Goal: Task Accomplishment & Management: Use online tool/utility

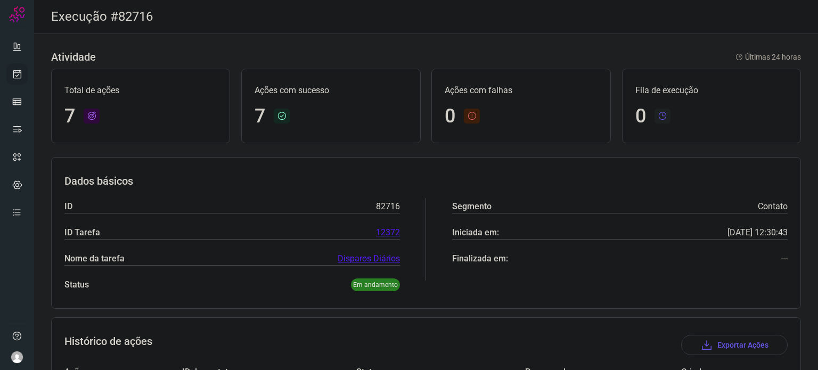
scroll to position [357, 0]
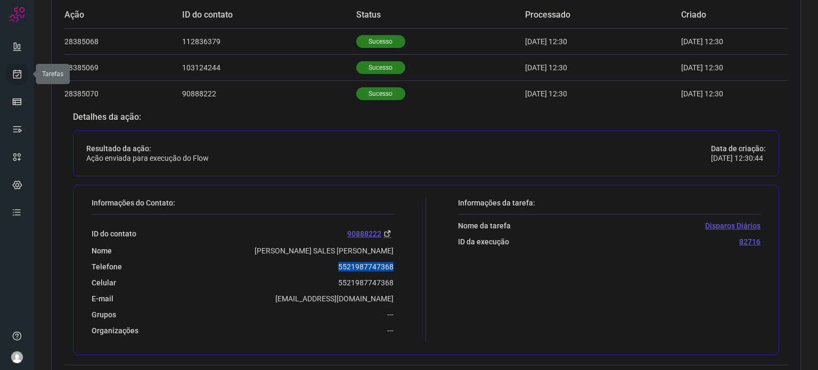
click at [19, 76] on icon at bounding box center [17, 74] width 11 height 11
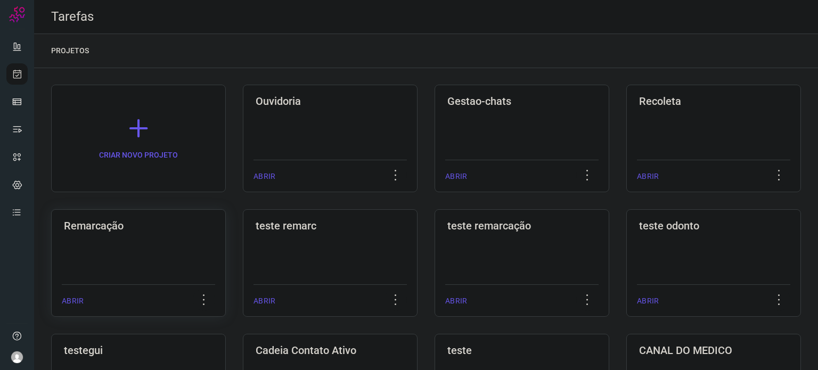
click at [243, 246] on div "Remarcação ABRIR" at bounding box center [330, 263] width 175 height 108
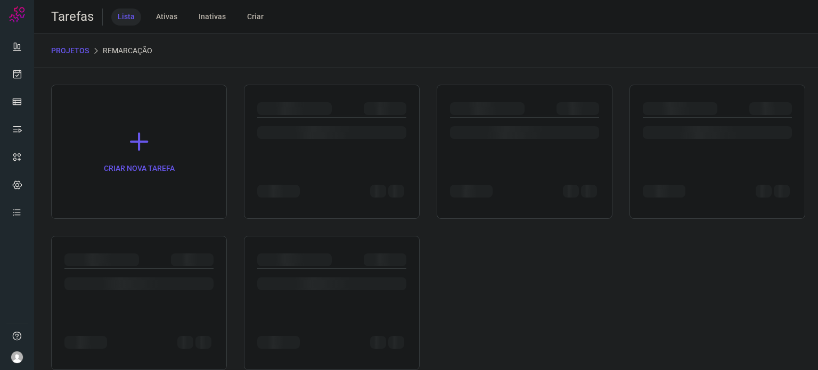
click at [141, 246] on div at bounding box center [139, 303] width 176 height 134
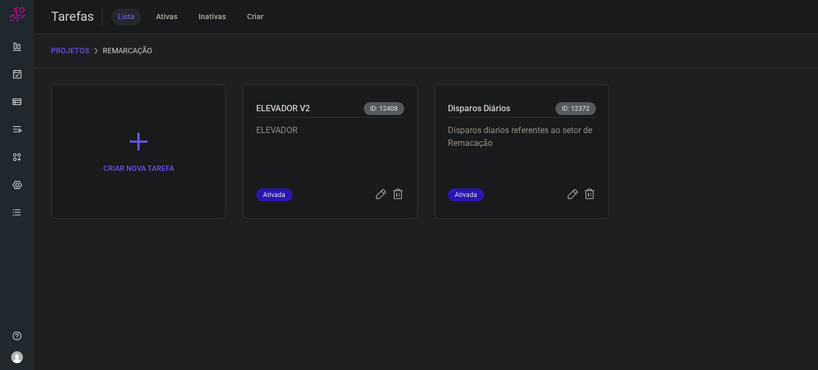
click at [560, 138] on p "Disparos diarios referentes ao setor de Remacação" at bounding box center [522, 150] width 148 height 53
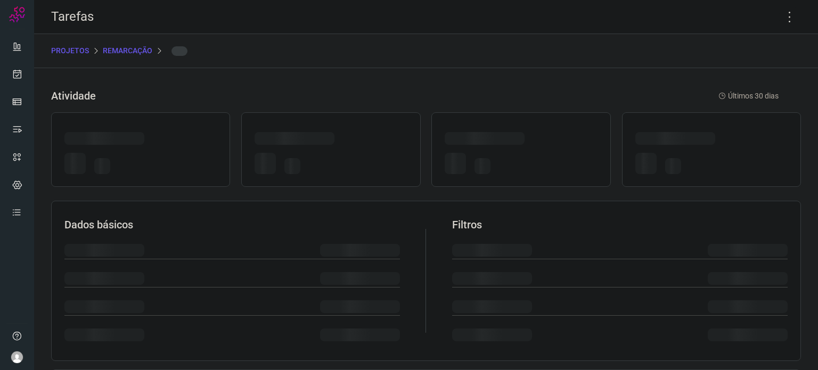
click at [560, 138] on div at bounding box center [521, 140] width 152 height 17
click at [784, 12] on icon at bounding box center [789, 17] width 22 height 22
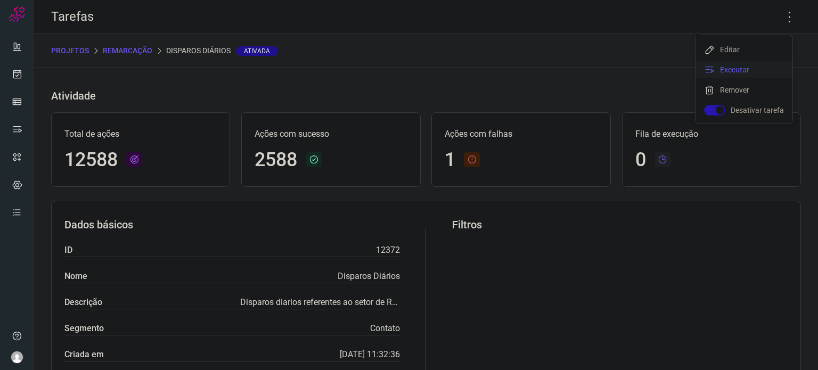
click at [740, 73] on li "Executar" at bounding box center [743, 69] width 97 height 17
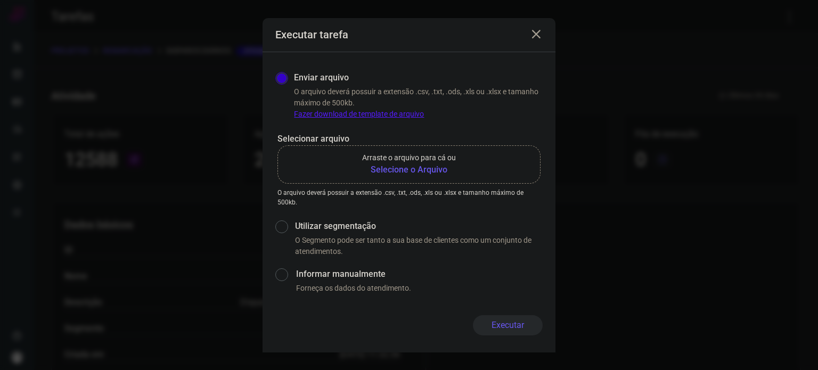
click at [396, 166] on b "Selecione o Arquivo" at bounding box center [409, 169] width 94 height 13
click at [0, 0] on input "Arraste o arquivo para cá ou Selecione o Arquivo" at bounding box center [0, 0] width 0 height 0
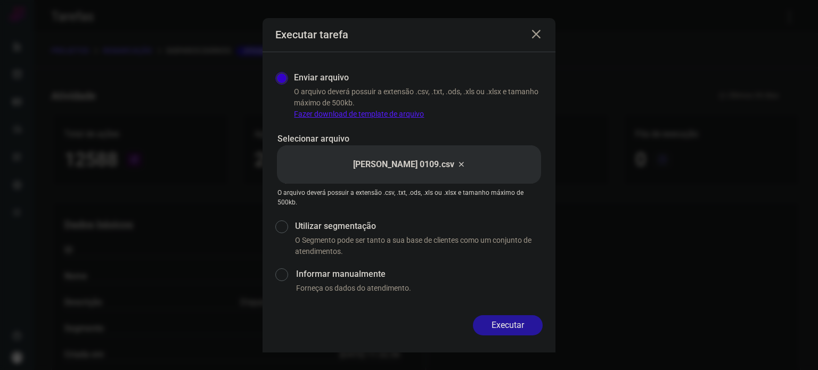
click at [514, 318] on button "Executar" at bounding box center [508, 325] width 70 height 20
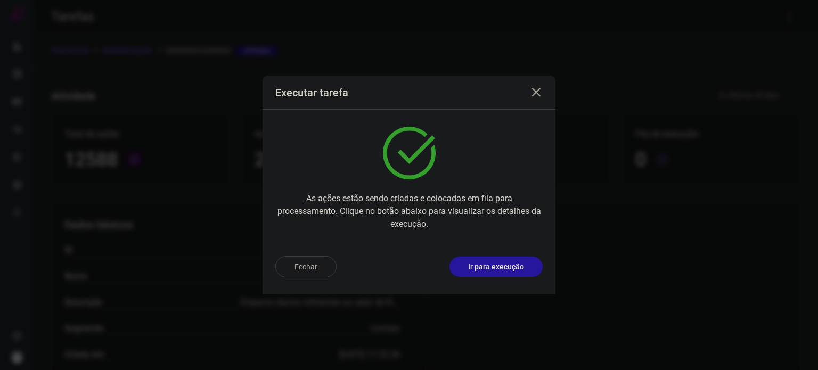
click at [513, 265] on p "Ir para execução" at bounding box center [496, 266] width 56 height 11
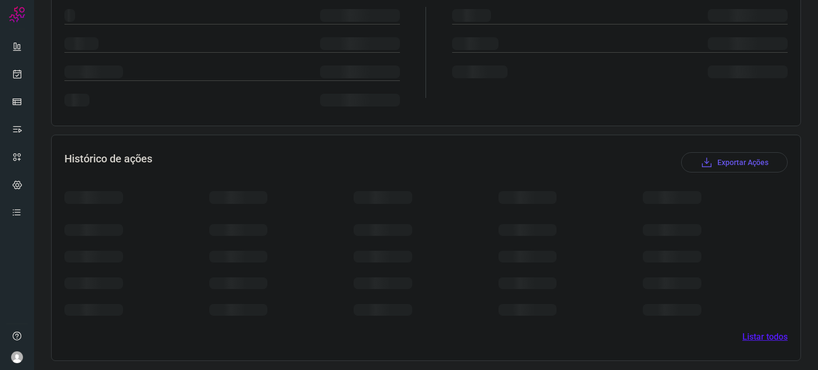
scroll to position [172, 0]
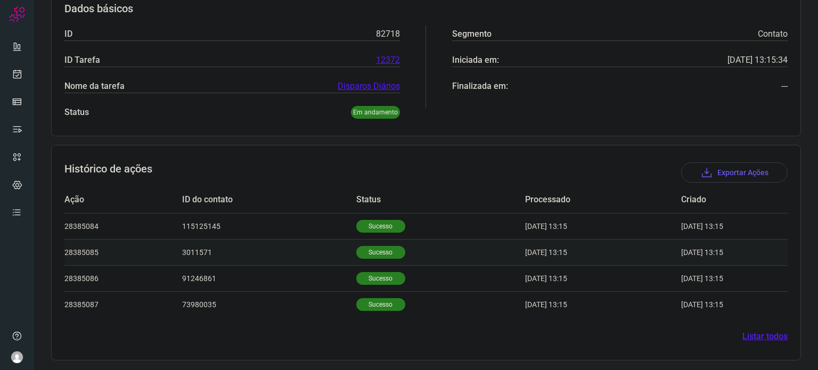
click at [381, 239] on td "Sucesso" at bounding box center [440, 252] width 169 height 26
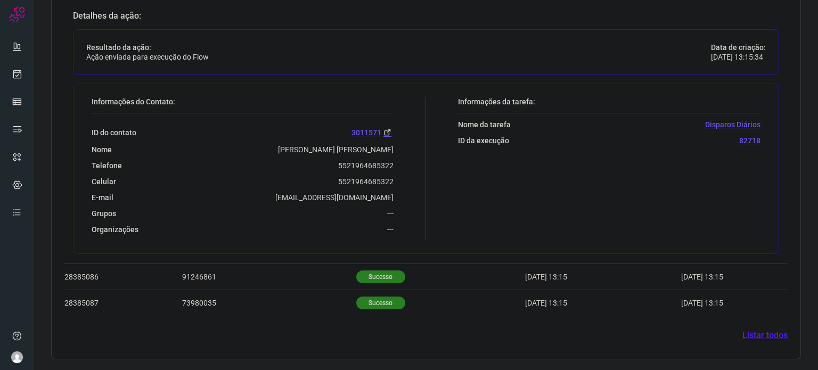
scroll to position [430, 0]
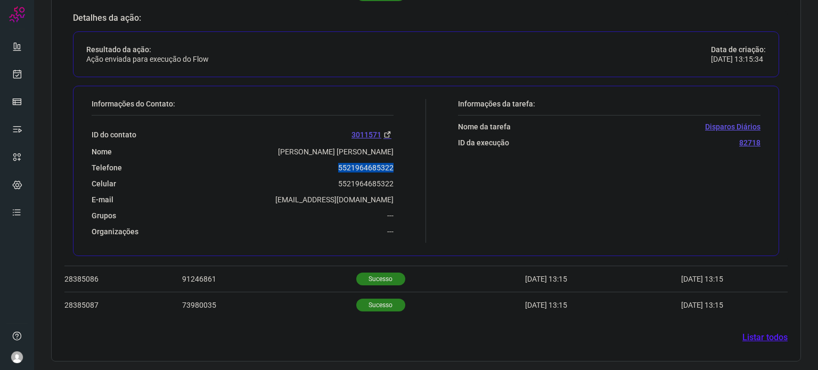
drag, startPoint x: 353, startPoint y: 168, endPoint x: 389, endPoint y: 168, distance: 35.7
click at [389, 168] on p "5521964685322" at bounding box center [365, 168] width 55 height 10
copy p "5521964685322"
click at [17, 85] on ul at bounding box center [16, 133] width 21 height 194
click at [18, 68] on link at bounding box center [16, 73] width 21 height 21
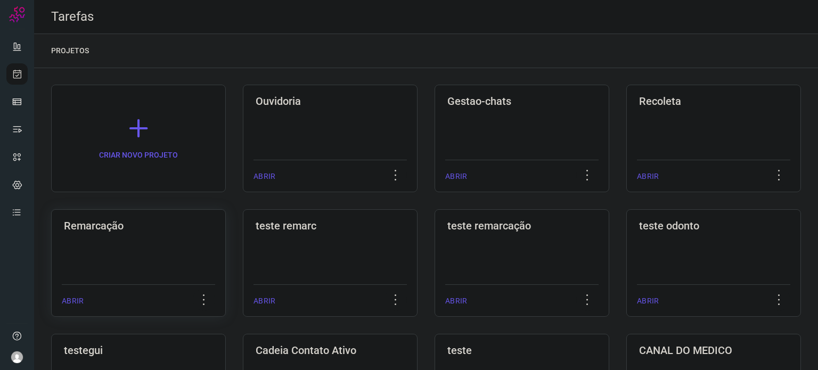
click at [243, 233] on div "Remarcação ABRIR" at bounding box center [330, 263] width 175 height 108
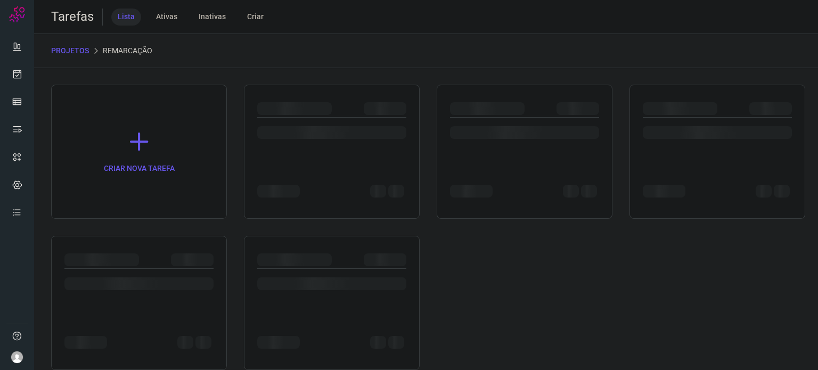
click at [100, 232] on div "CRIAR NOVA TAREFA" at bounding box center [426, 227] width 750 height 285
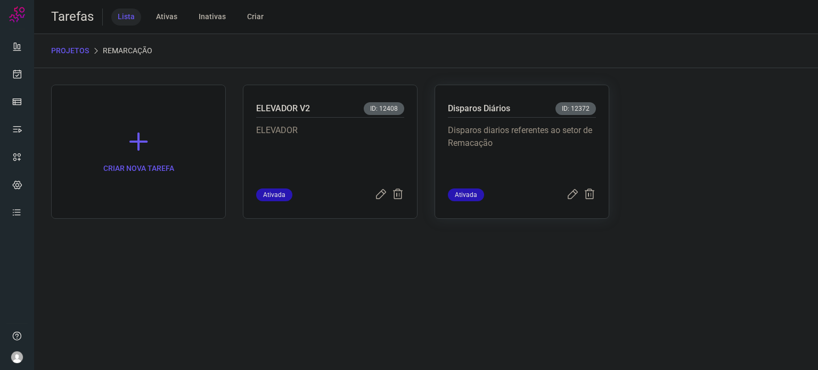
click at [550, 149] on p "Disparos diarios referentes ao setor de Remacação" at bounding box center [522, 150] width 148 height 53
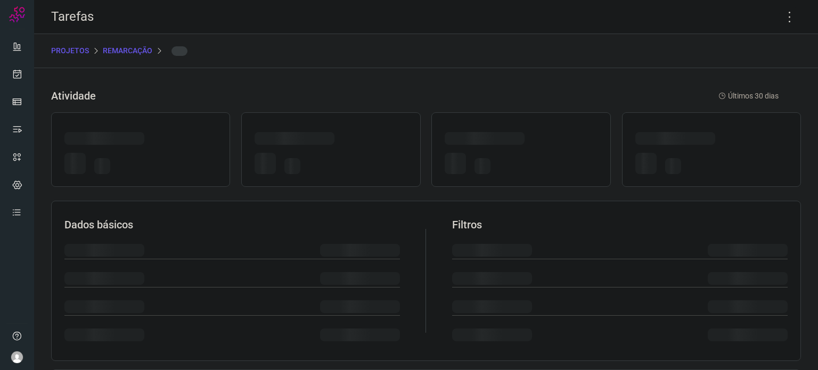
click at [553, 147] on div at bounding box center [520, 149] width 179 height 75
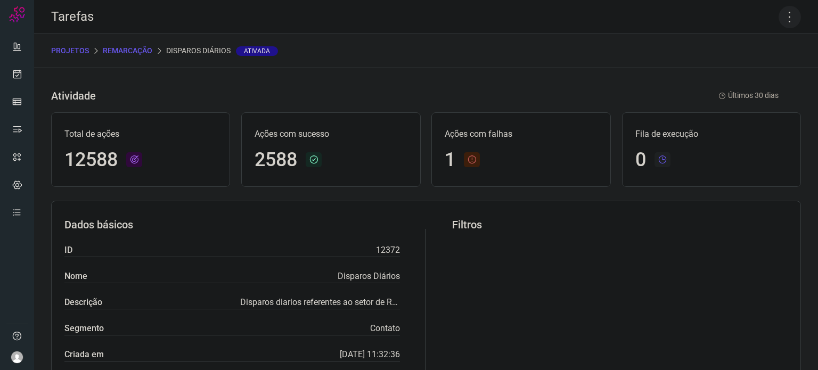
click at [779, 15] on icon at bounding box center [789, 17] width 22 height 22
click at [748, 70] on li "Executar" at bounding box center [743, 69] width 97 height 17
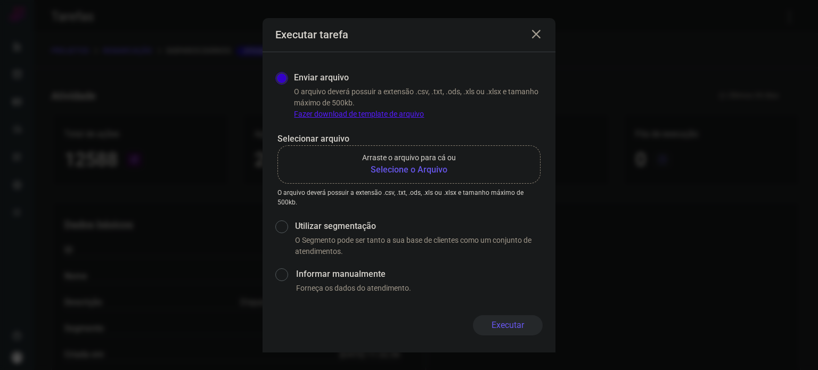
click at [402, 173] on b "Selecione o Arquivo" at bounding box center [409, 169] width 94 height 13
click at [0, 0] on input "Arraste o arquivo para cá ou Selecione o Arquivo" at bounding box center [0, 0] width 0 height 0
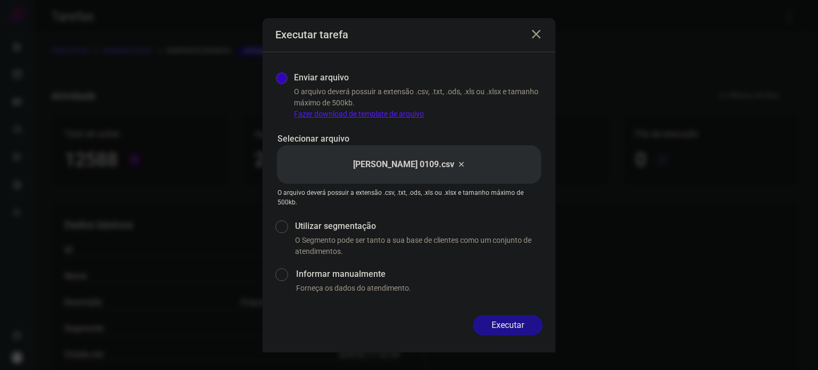
click at [507, 331] on button "Executar" at bounding box center [508, 325] width 70 height 20
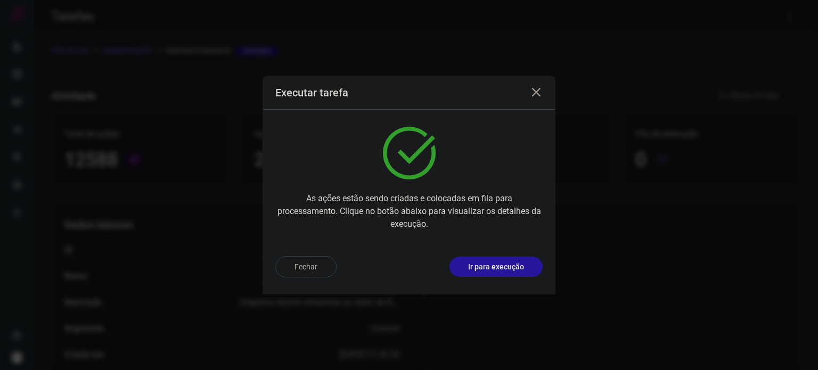
click at [513, 268] on p "Ir para execução" at bounding box center [496, 266] width 56 height 11
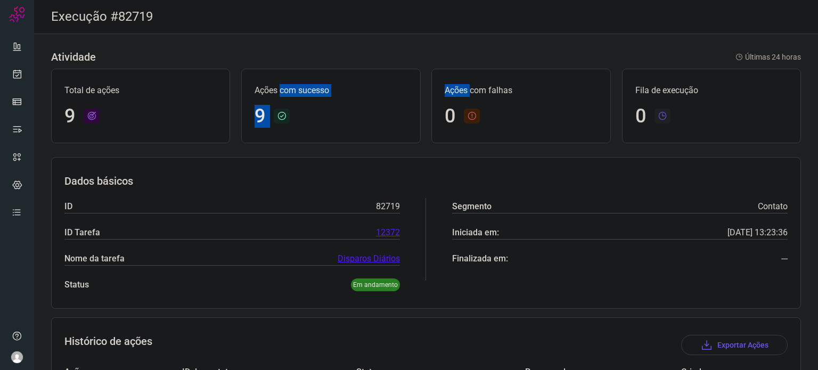
drag, startPoint x: 405, startPoint y: 70, endPoint x: 268, endPoint y: 114, distance: 143.9
click at [253, 112] on div "Total de ações 9 Ações com sucesso 9 Ações com falhas 0 Fila de execução 0" at bounding box center [426, 105] width 750 height 85
click at [19, 70] on icon at bounding box center [17, 74] width 11 height 11
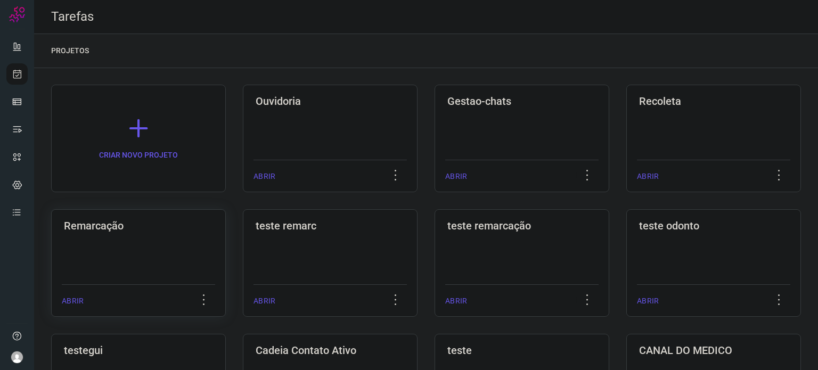
click at [243, 242] on div "Remarcação ABRIR" at bounding box center [330, 263] width 175 height 108
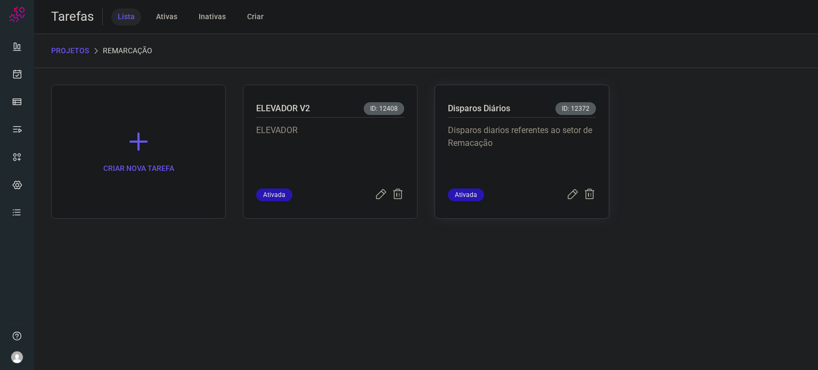
click at [558, 166] on p "Disparos diarios referentes ao setor de Remacação" at bounding box center [522, 150] width 148 height 53
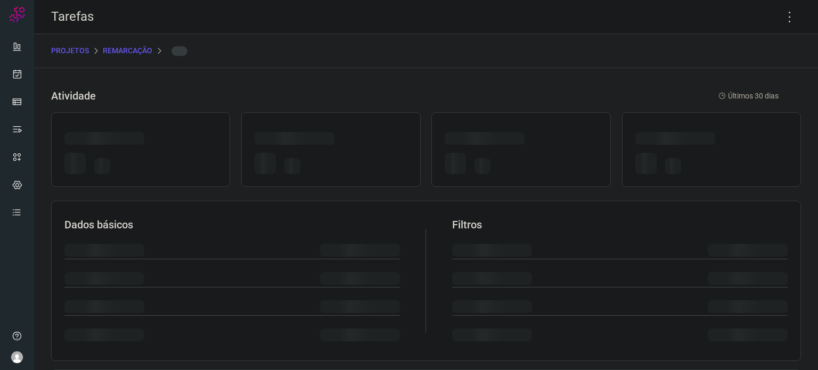
click at [558, 166] on div at bounding box center [521, 165] width 152 height 25
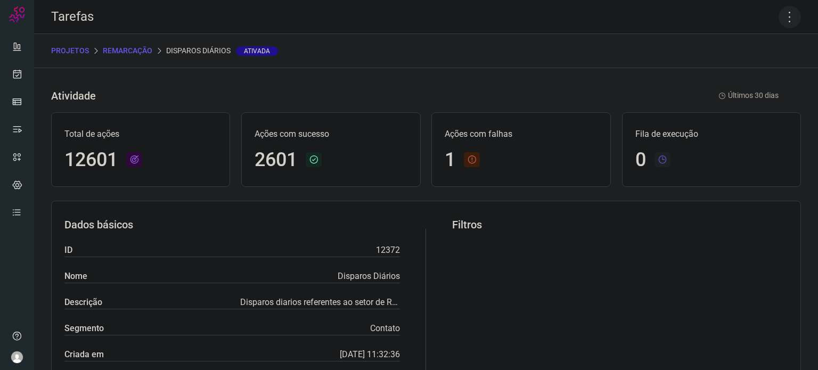
click at [781, 17] on icon at bounding box center [789, 17] width 22 height 22
click at [739, 63] on li "Executar" at bounding box center [743, 69] width 97 height 17
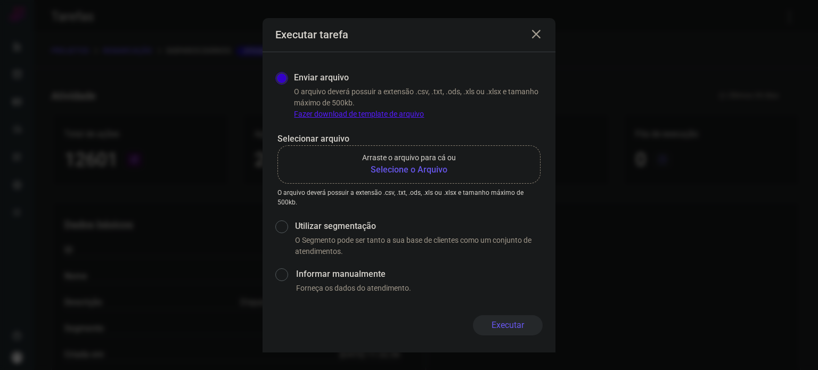
click at [415, 171] on b "Selecione o Arquivo" at bounding box center [409, 169] width 94 height 13
click at [0, 0] on input "Arraste o arquivo para cá ou Selecione o Arquivo" at bounding box center [0, 0] width 0 height 0
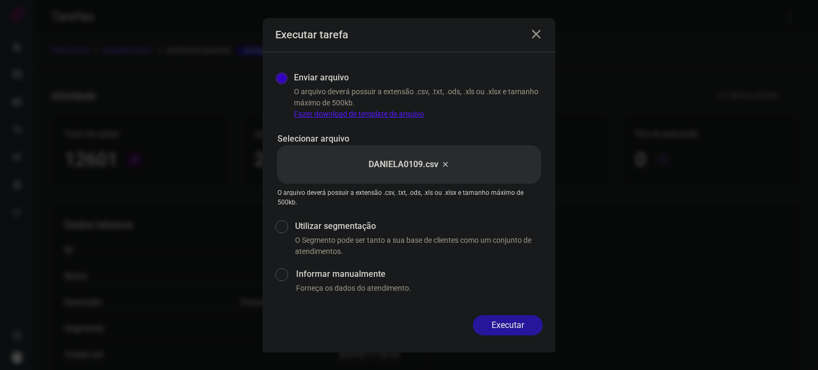
click at [489, 325] on button "Executar" at bounding box center [508, 325] width 70 height 20
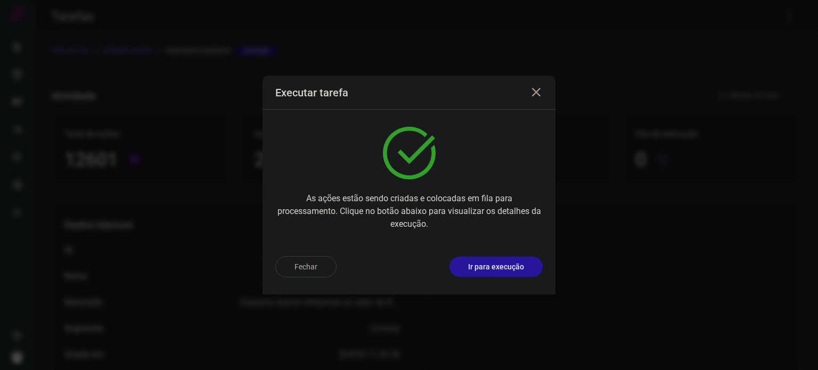
click at [517, 268] on p "Ir para execução" at bounding box center [496, 266] width 56 height 11
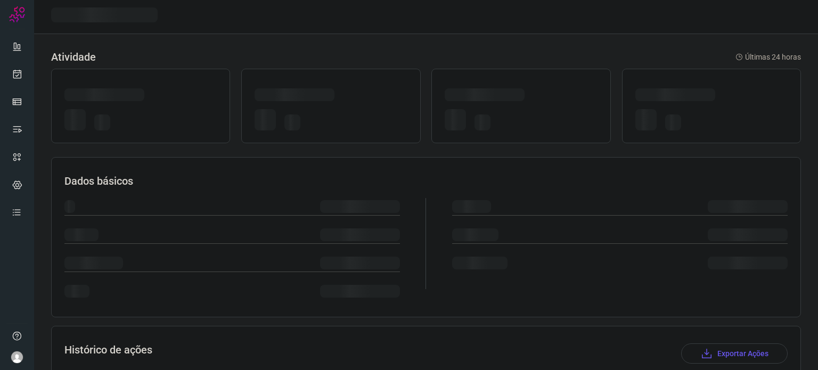
scroll to position [191, 0]
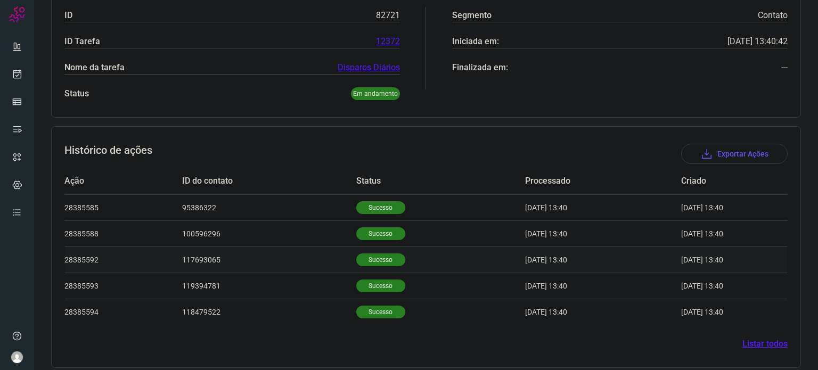
click at [377, 246] on td "Sucesso" at bounding box center [440, 259] width 169 height 26
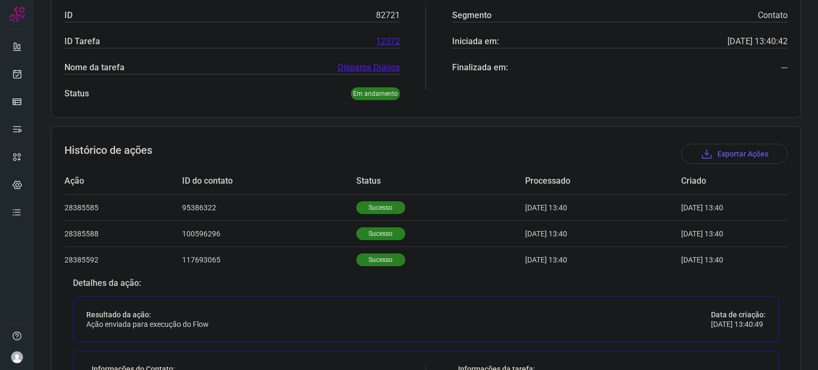
scroll to position [351, 0]
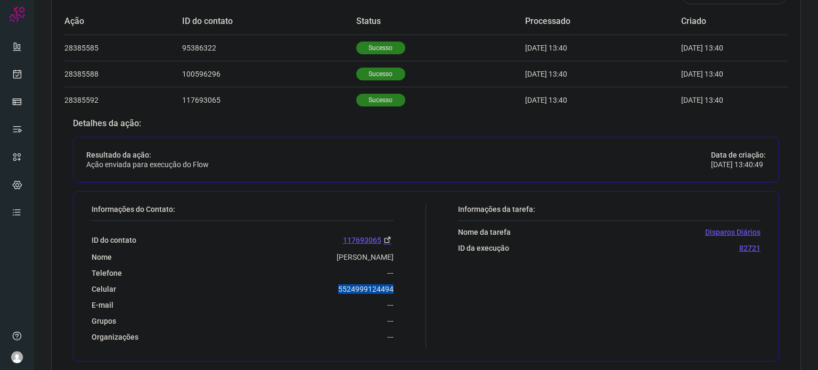
drag, startPoint x: 330, startPoint y: 285, endPoint x: 393, endPoint y: 286, distance: 63.4
click at [393, 286] on div "Informações do Contato: ID do contato 117693065 Nome [PERSON_NAME] Telefone ---…" at bounding box center [256, 276] width 340 height 144
copy p "5524999124494"
